Goal: Browse casually

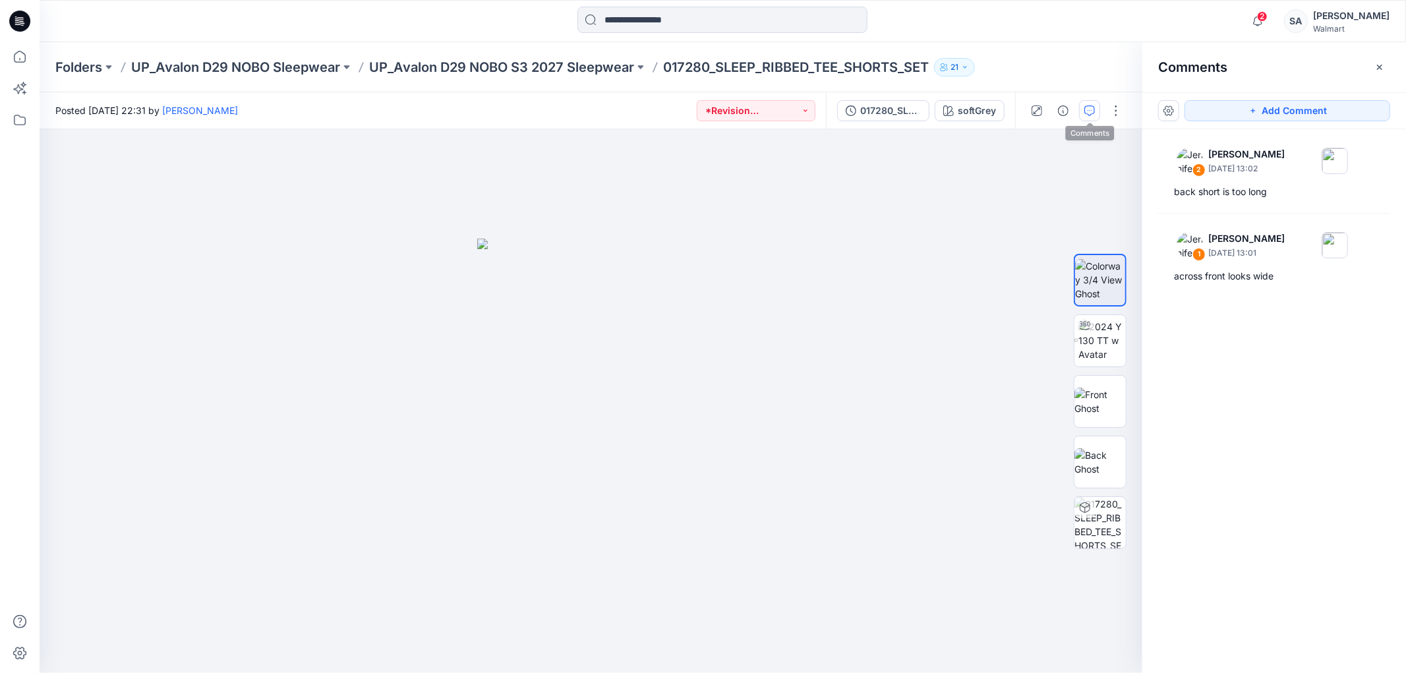
click at [29, 20] on icon at bounding box center [19, 21] width 21 height 21
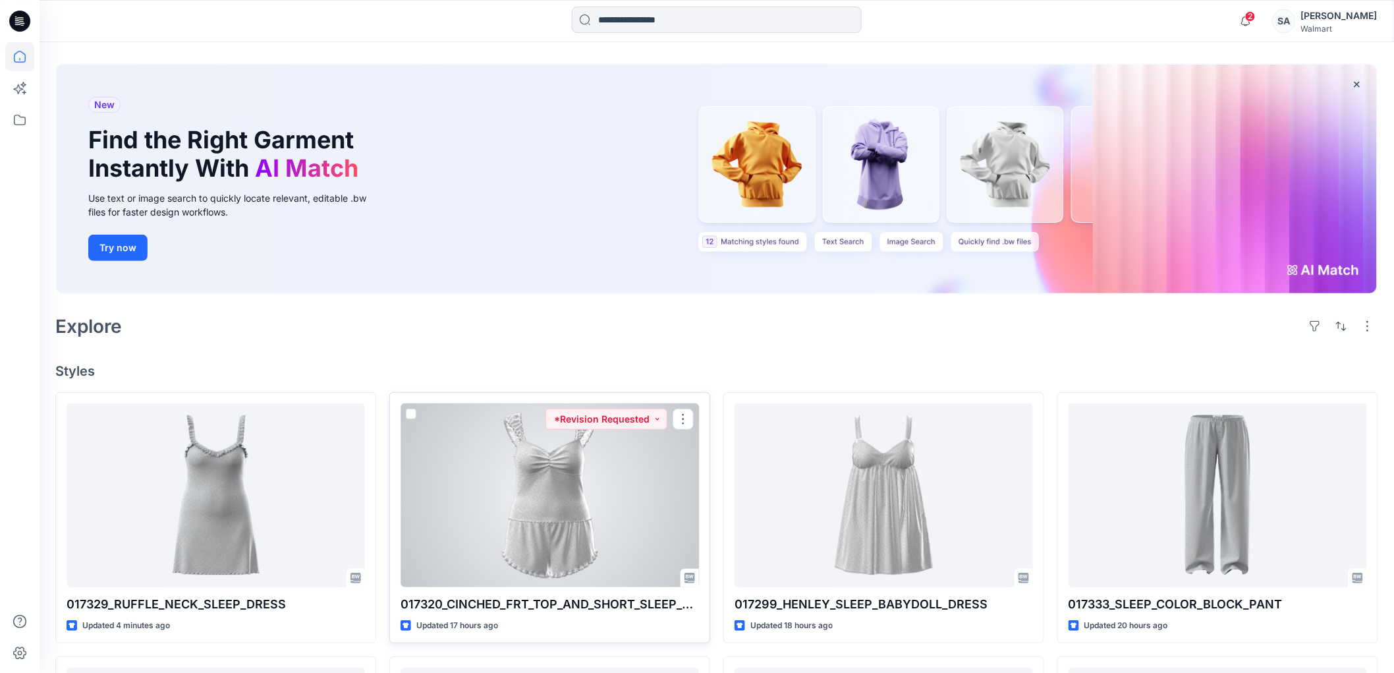
scroll to position [219, 0]
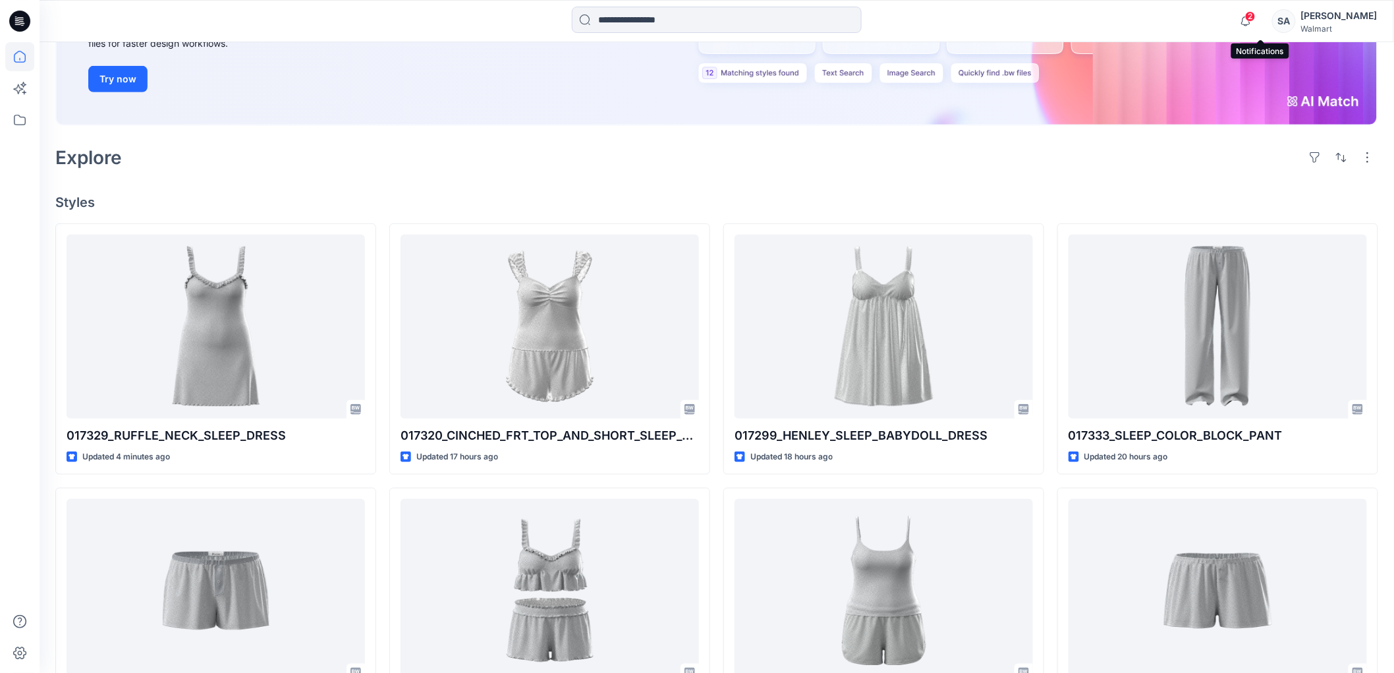
click at [1256, 20] on span "2" at bounding box center [1250, 16] width 11 height 11
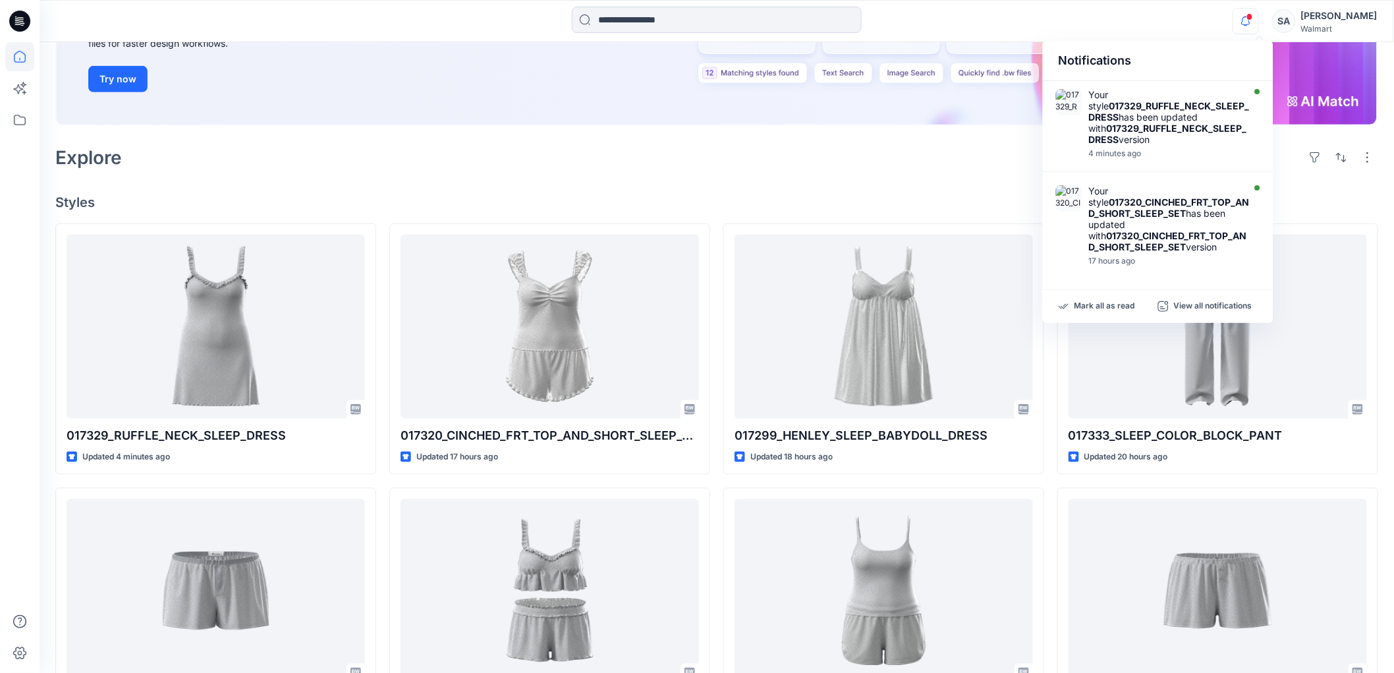
click at [936, 30] on div at bounding box center [716, 21] width 677 height 29
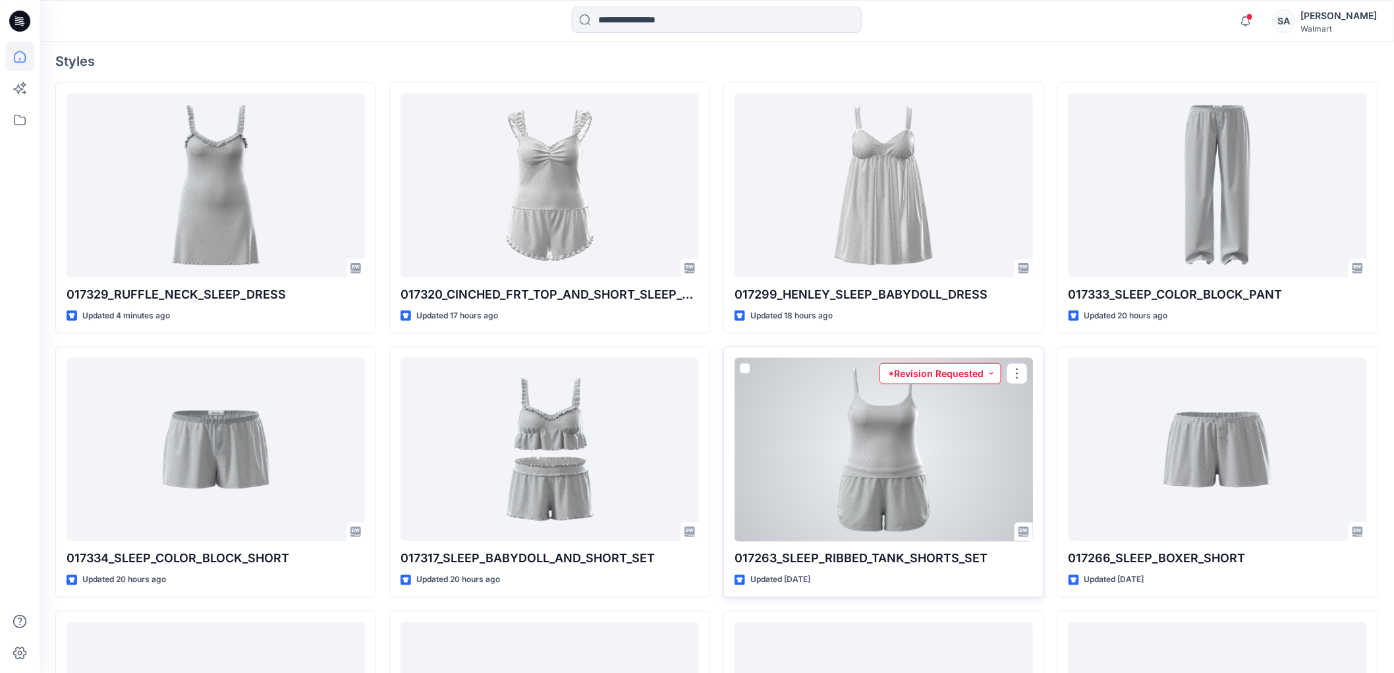
scroll to position [366, 0]
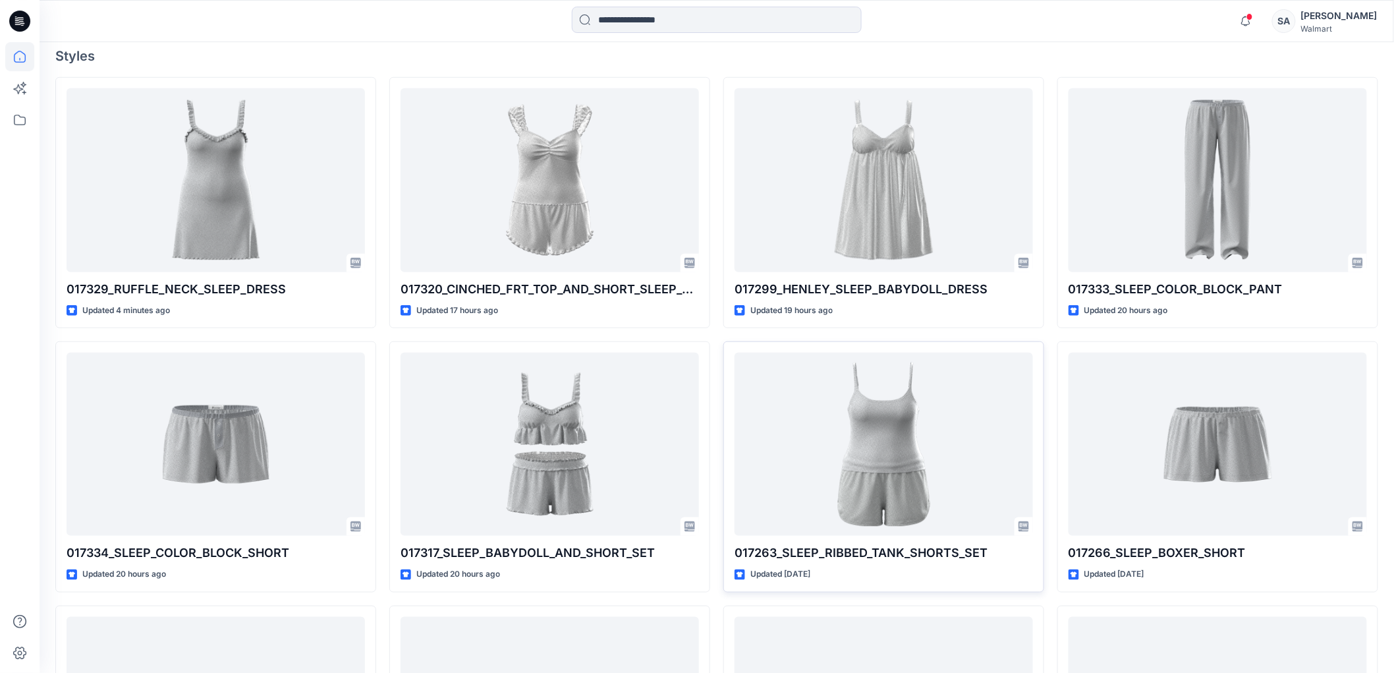
click at [1210, 48] on h4 "Styles" at bounding box center [716, 56] width 1323 height 16
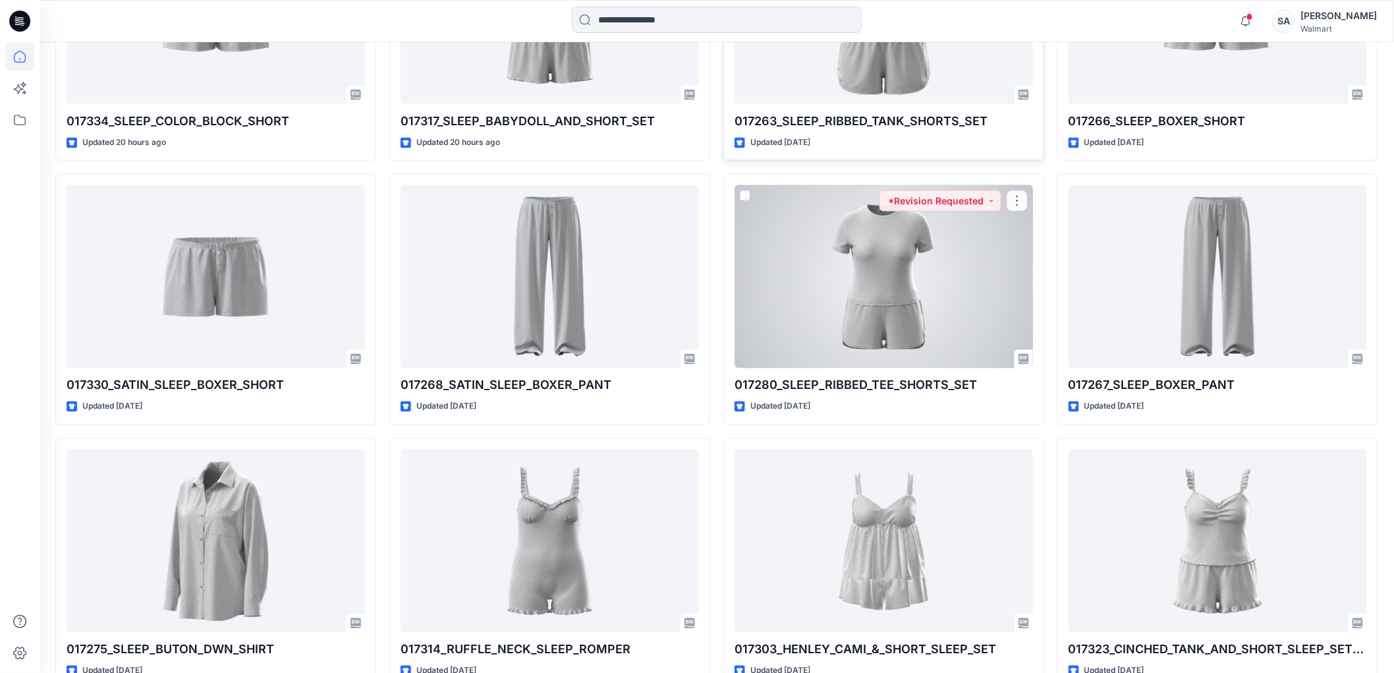
scroll to position [659, 0]
